Goal: Check status

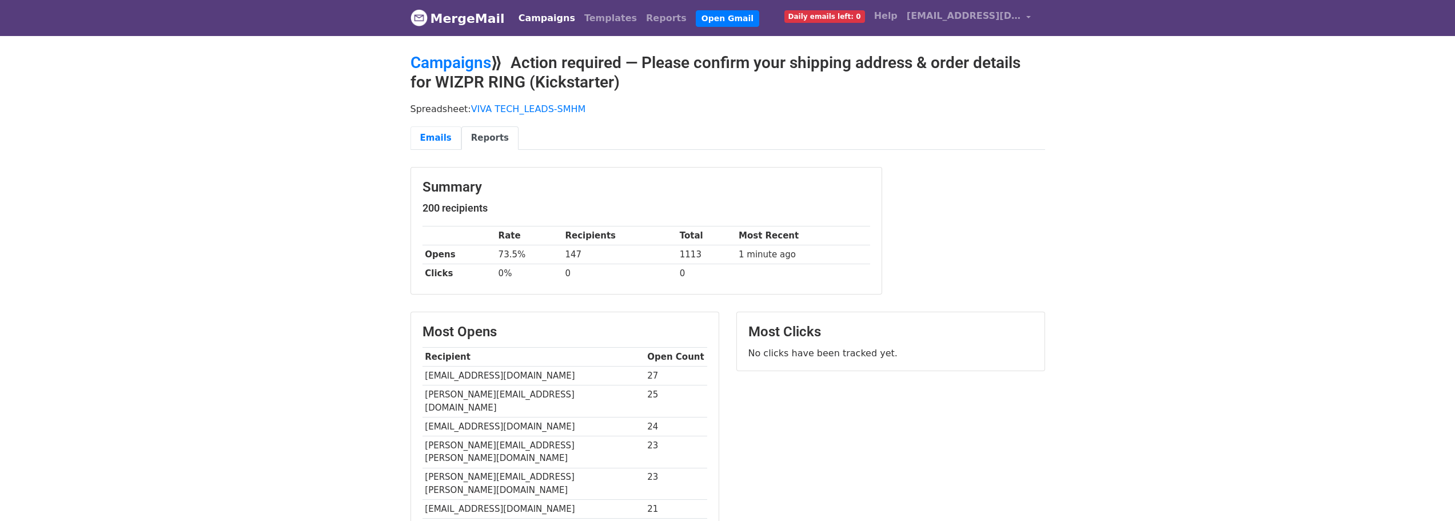
click at [431, 138] on link "Emails" at bounding box center [436, 137] width 51 height 23
